Goal: Book appointment/travel/reservation

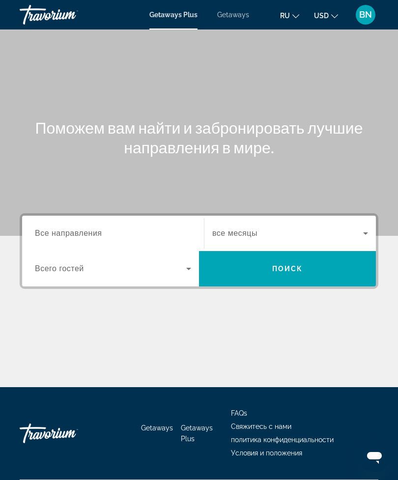
scroll to position [31, 0]
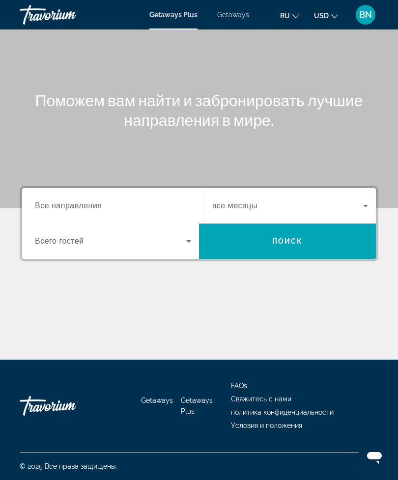
click at [159, 200] on input "Destination Все направления" at bounding box center [113, 206] width 156 height 12
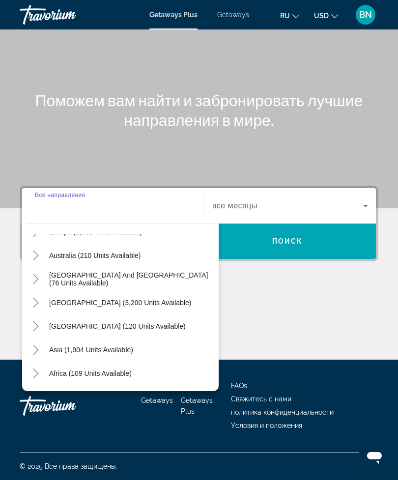
scroll to position [137, 0]
click at [126, 348] on span "Asia (1,904 units available)" at bounding box center [91, 349] width 84 height 8
type input "**********"
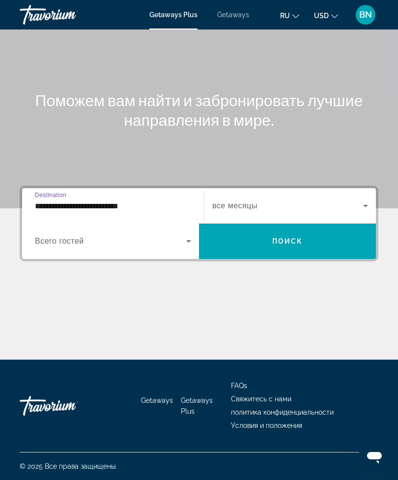
click at [178, 204] on input "**********" at bounding box center [113, 206] width 156 height 12
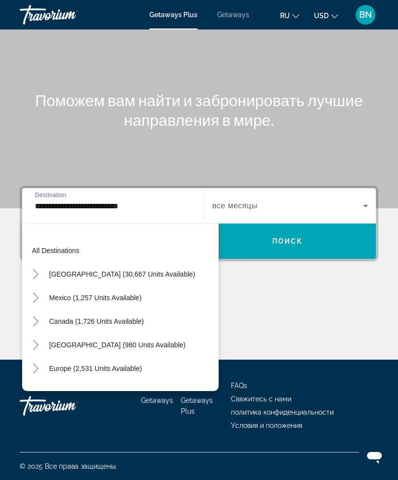
scroll to position [176, 0]
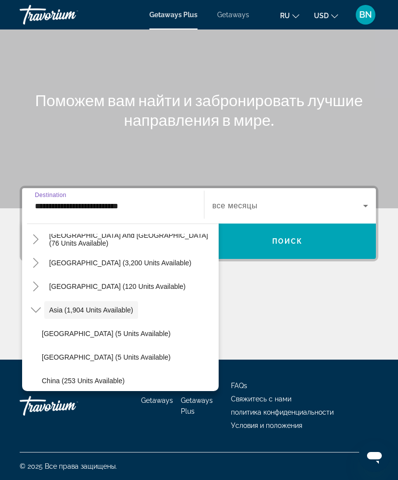
click at [252, 301] on div "Main content" at bounding box center [199, 323] width 358 height 74
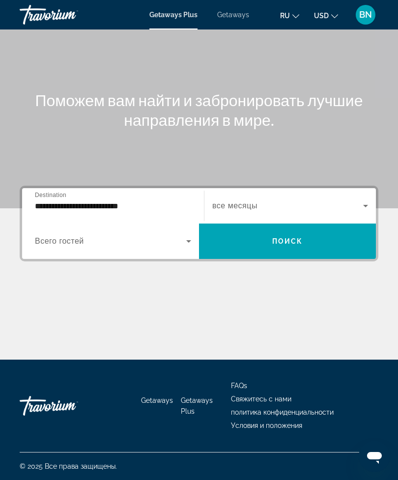
click at [191, 235] on icon "Search widget" at bounding box center [189, 241] width 12 height 12
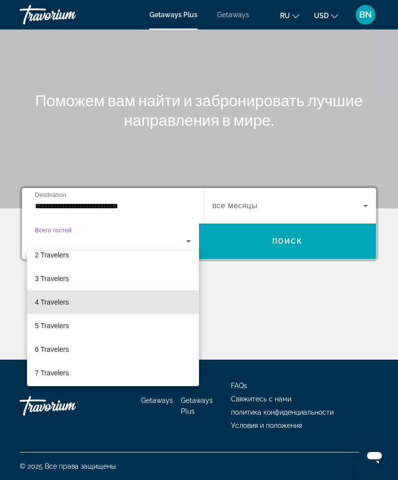
scroll to position [36, 0]
click at [163, 305] on mat-option "4 Travelers" at bounding box center [113, 301] width 172 height 24
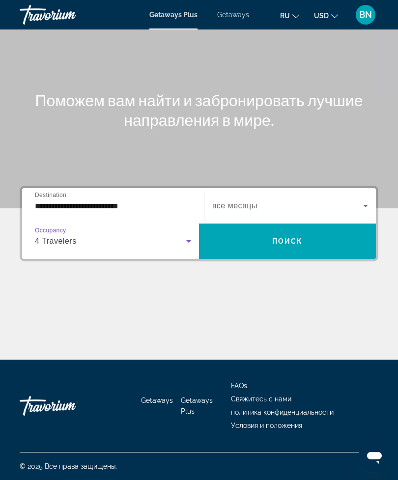
click at [365, 205] on icon "Search widget" at bounding box center [365, 206] width 5 height 2
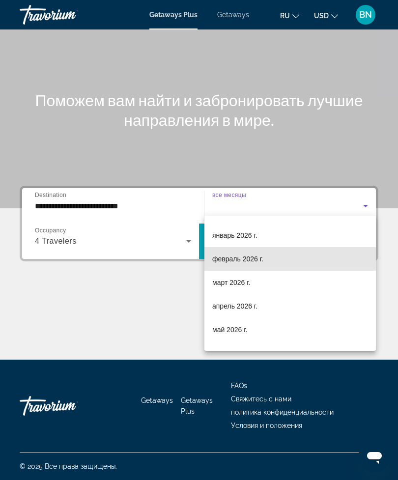
scroll to position [119, 0]
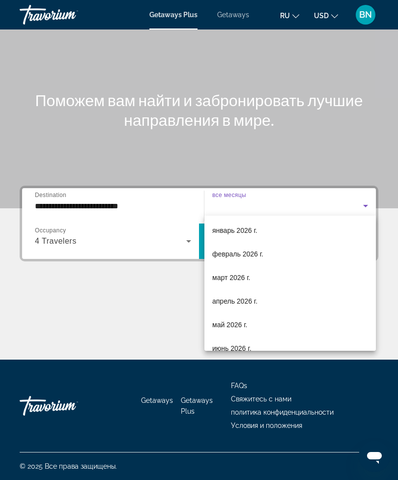
click at [326, 277] on mat-option "март 2026 г." at bounding box center [289, 278] width 171 height 24
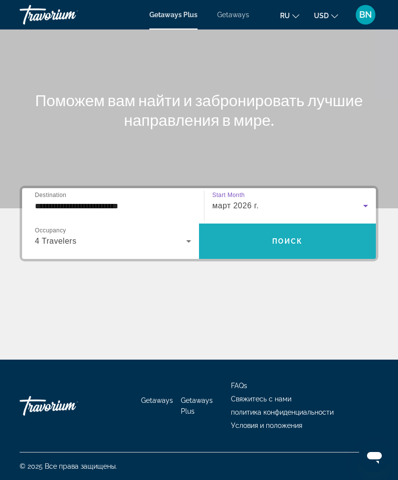
click at [335, 238] on span "Search widget" at bounding box center [287, 241] width 177 height 24
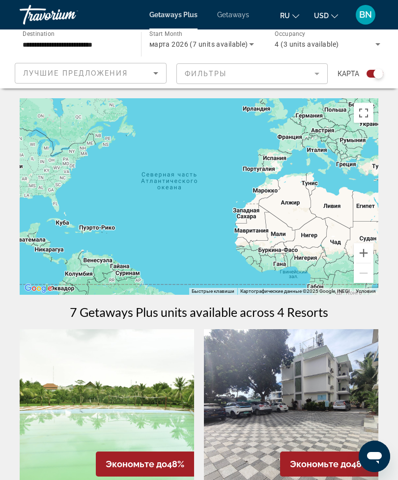
click at [319, 77] on mat-form-field "Фильтры" at bounding box center [252, 73] width 152 height 21
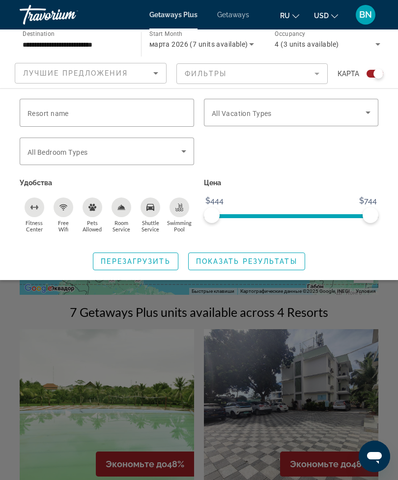
click at [181, 150] on icon "Search widget" at bounding box center [184, 151] width 12 height 12
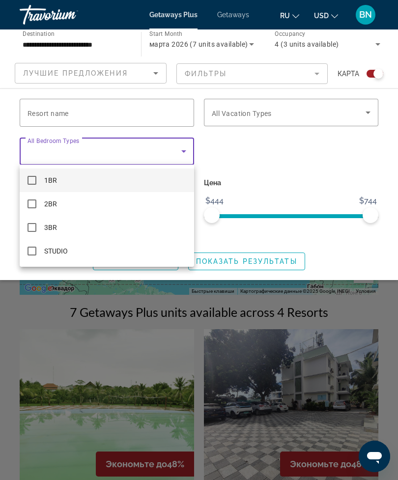
click at [270, 159] on div at bounding box center [199, 240] width 398 height 480
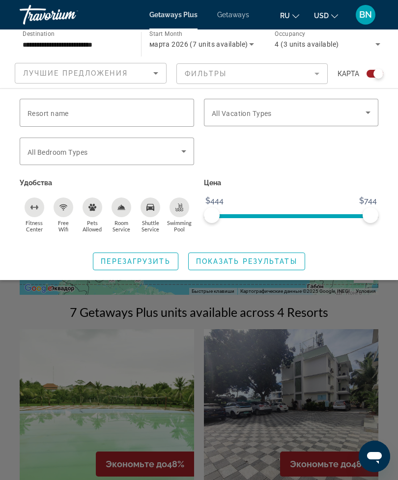
click at [161, 69] on icon "Sort by" at bounding box center [156, 73] width 12 height 12
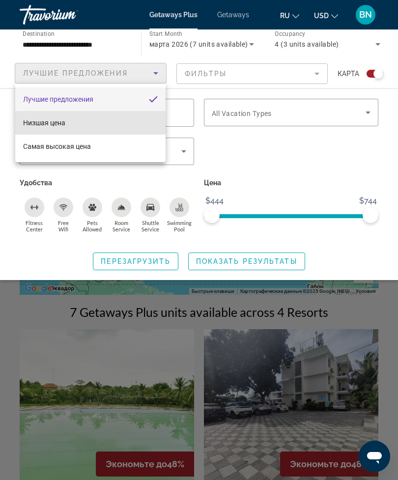
click at [153, 117] on mat-option "Низшая цена" at bounding box center [90, 123] width 150 height 24
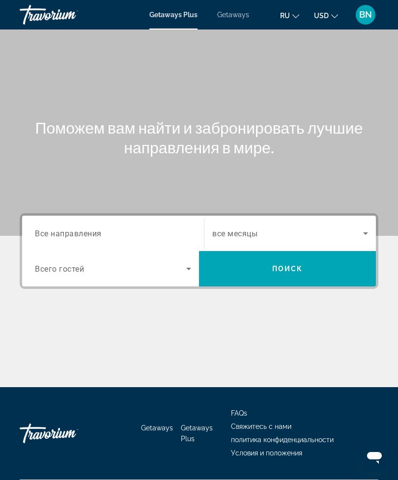
click at [238, 15] on span "Getaways" at bounding box center [233, 15] width 32 height 8
click at [183, 11] on span "Getaways Plus" at bounding box center [173, 15] width 48 height 8
